Goal: Find specific page/section: Find specific page/section

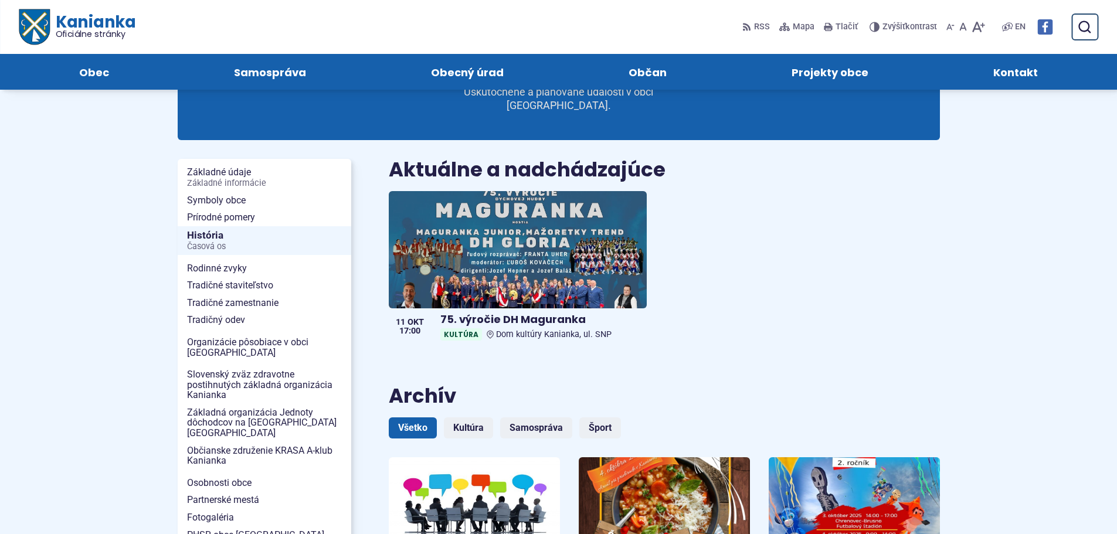
scroll to position [76, 0]
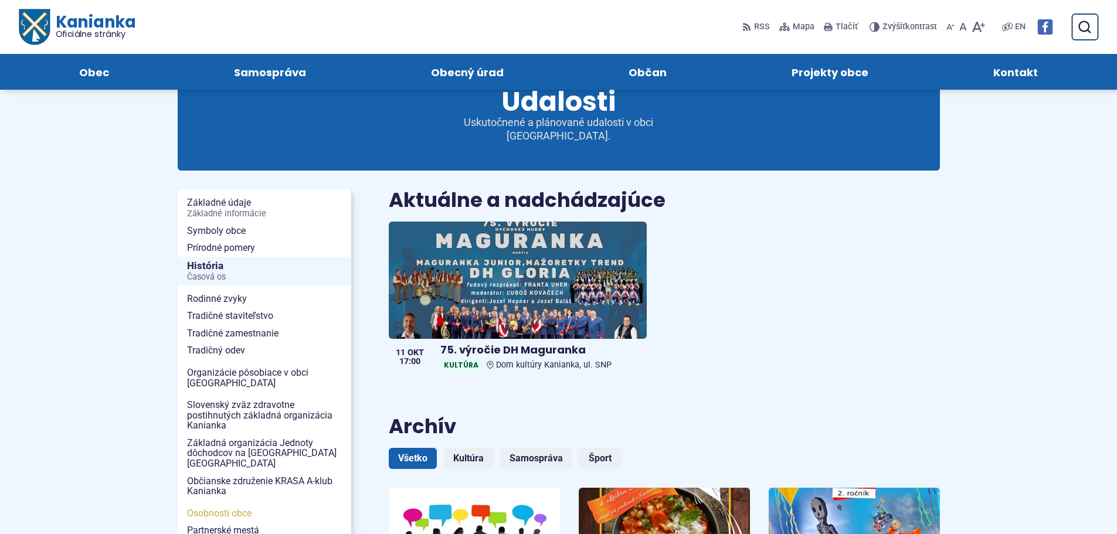
click at [239, 505] on span "Osobnosti obce" at bounding box center [264, 514] width 155 height 18
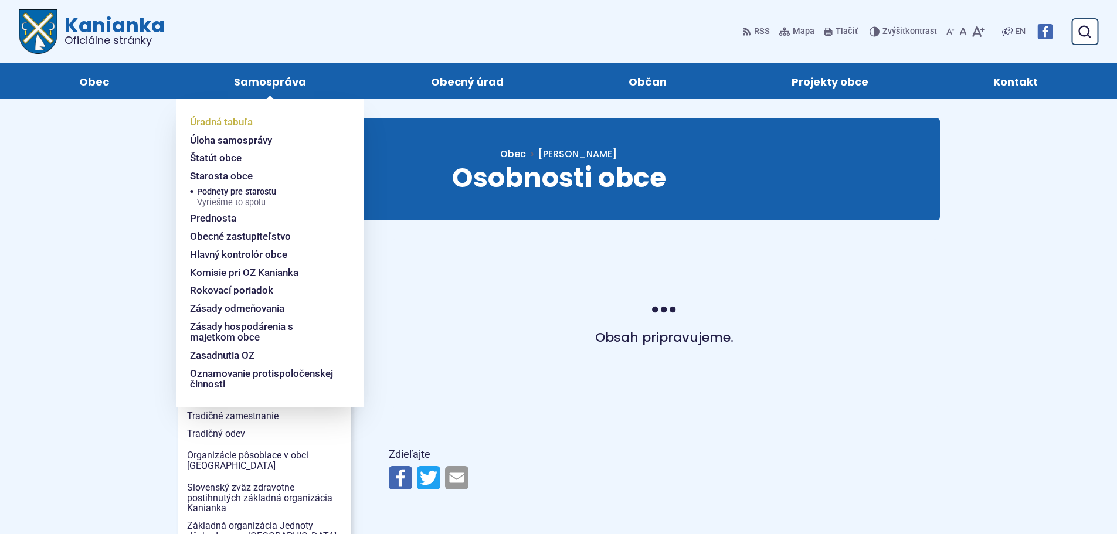
click at [230, 120] on span "Úradná tabuľa" at bounding box center [221, 122] width 63 height 18
